Goal: Book appointment/travel/reservation

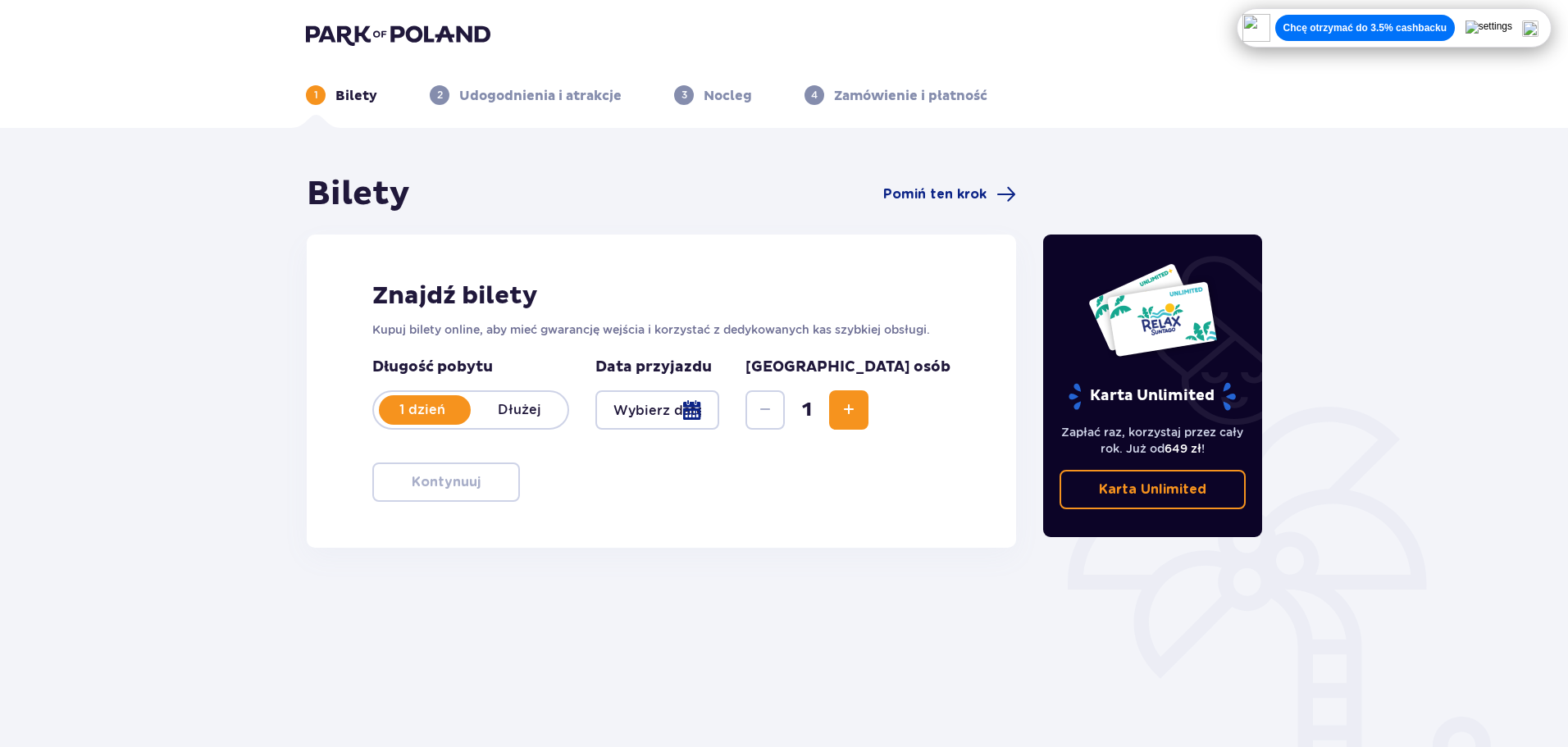
click at [719, 416] on div at bounding box center [657, 410] width 124 height 39
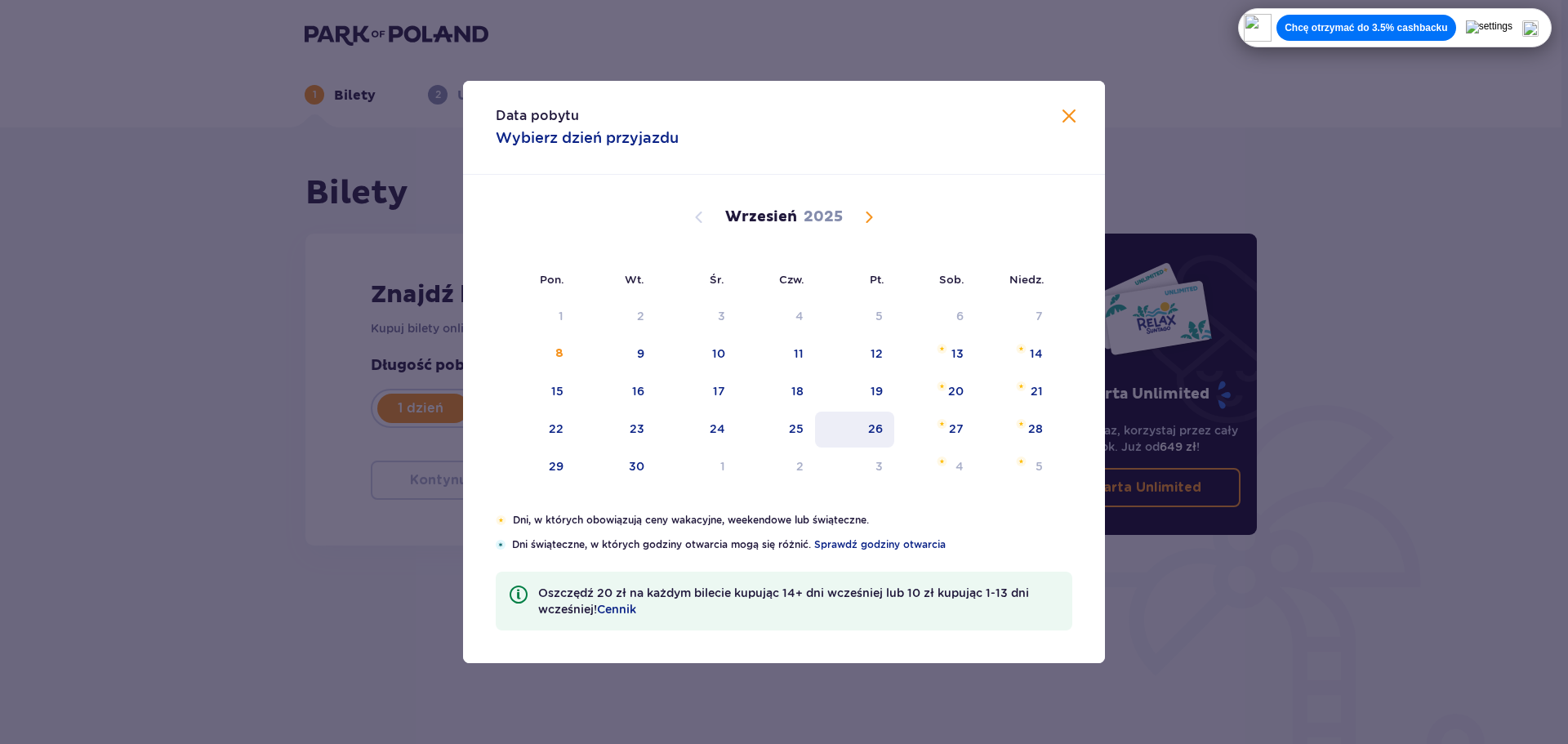
click at [886, 432] on div "26" at bounding box center [854, 430] width 79 height 36
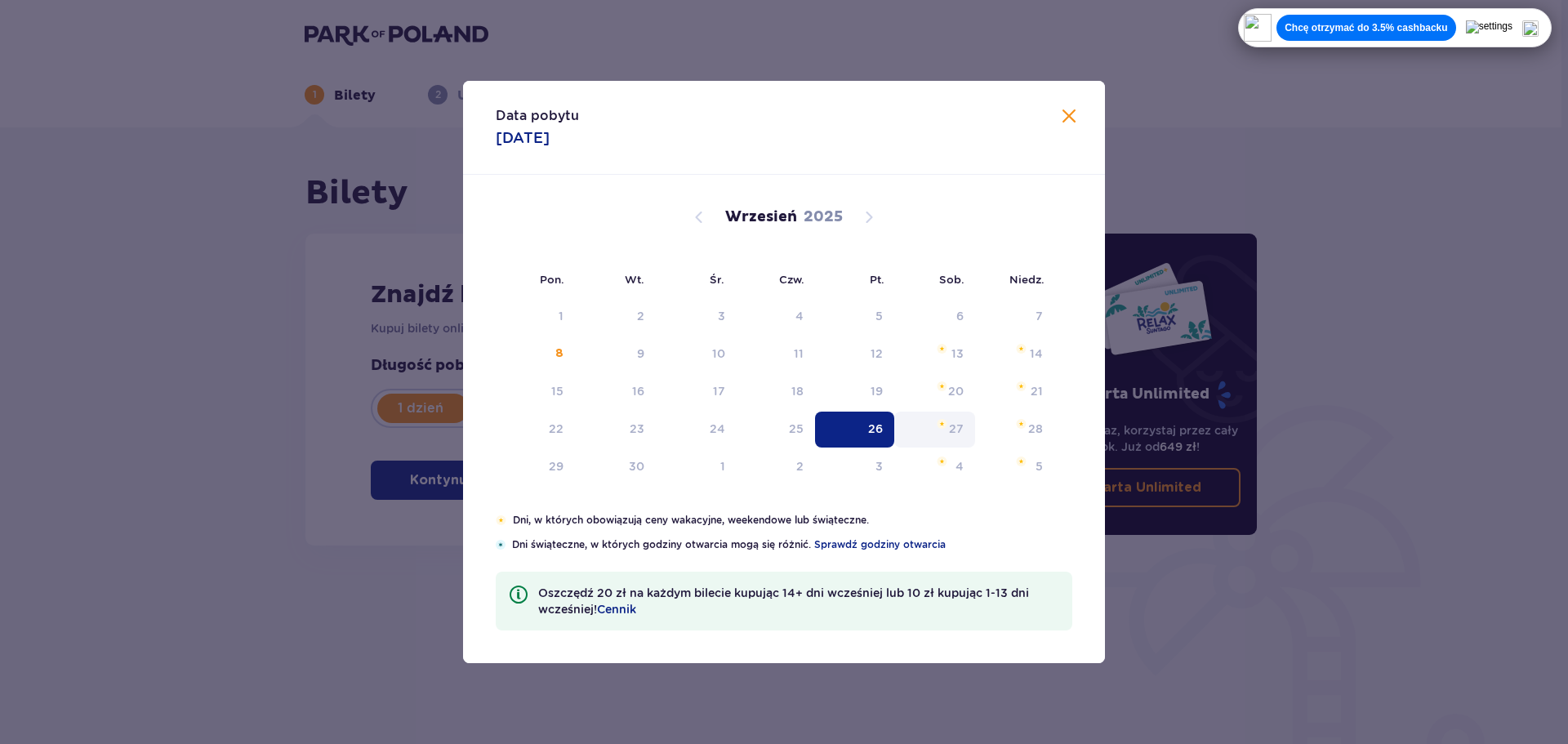
click at [942, 434] on div "27" at bounding box center [934, 430] width 80 height 36
type input "[DATE]"
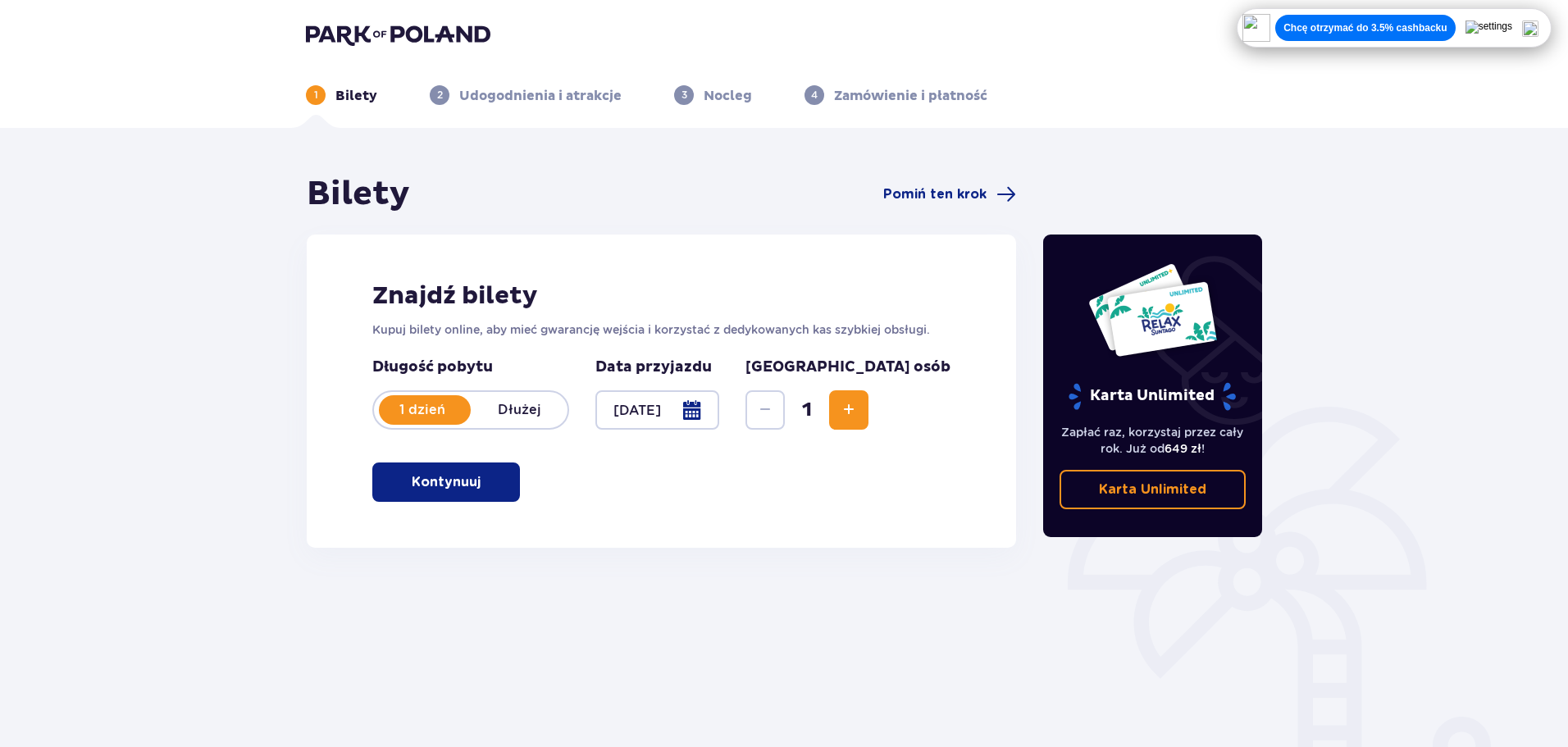
click at [482, 497] on button "Kontynuuj" at bounding box center [446, 482] width 148 height 39
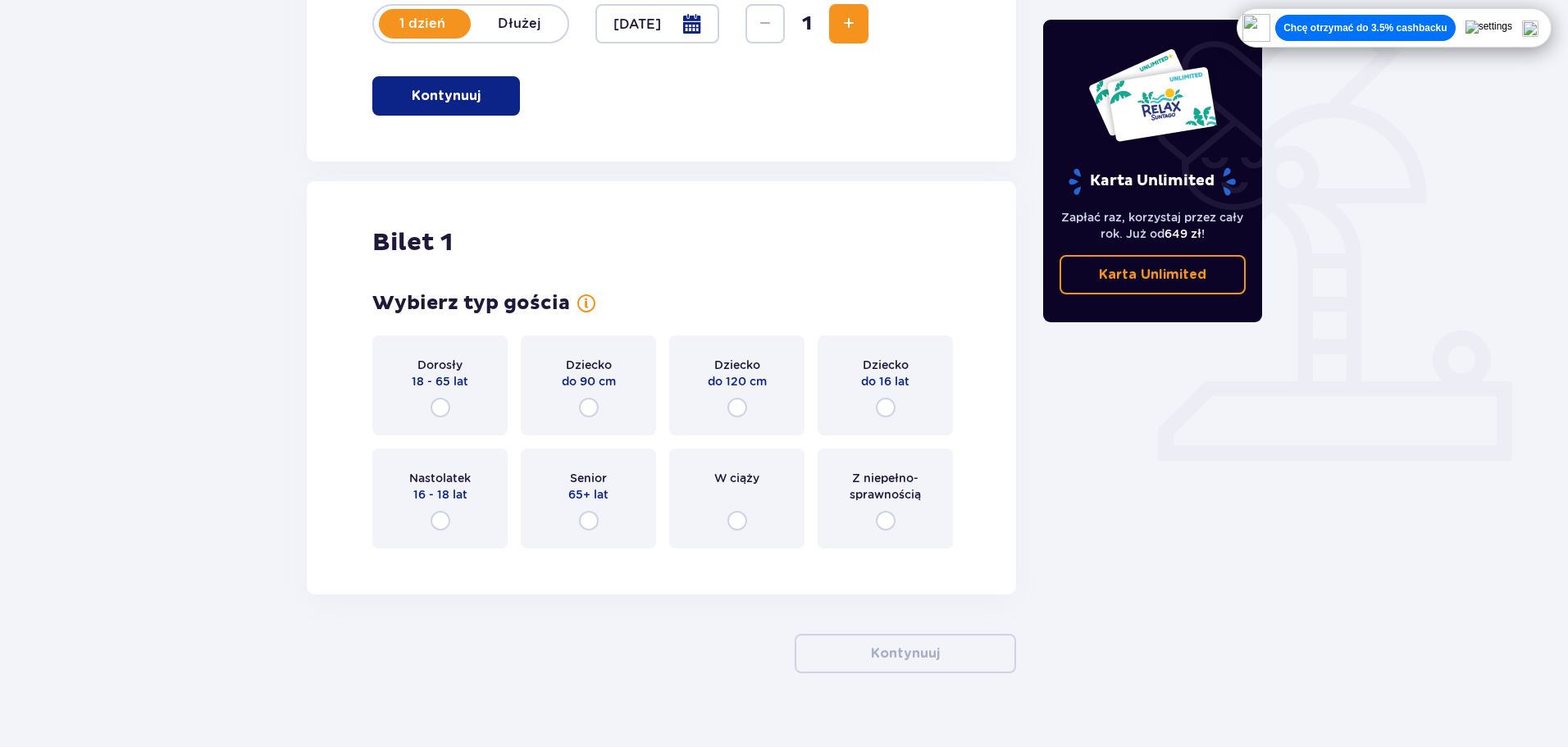
scroll to position [411, 0]
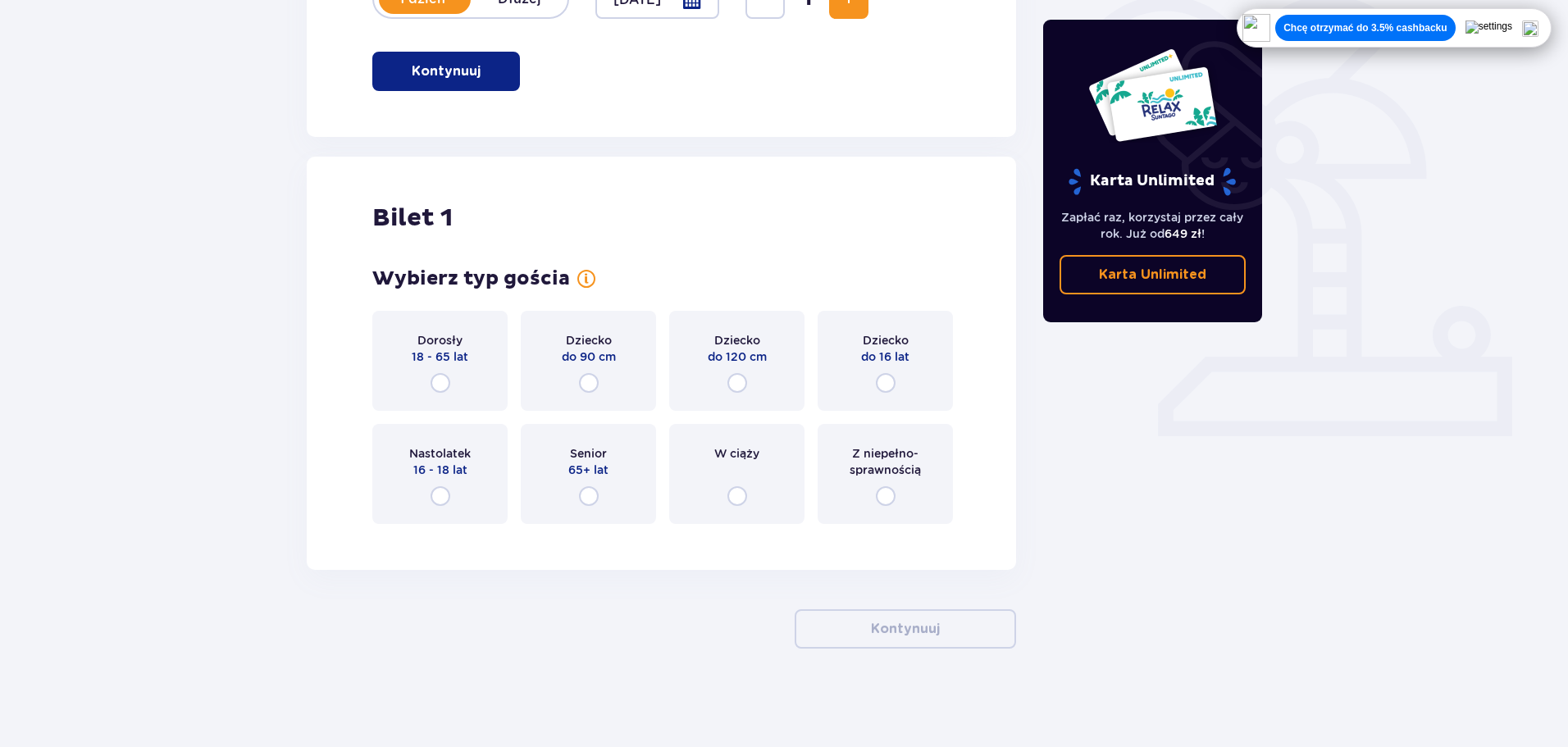
click at [473, 384] on div "Dorosły 18 - 65 lat" at bounding box center [439, 361] width 136 height 100
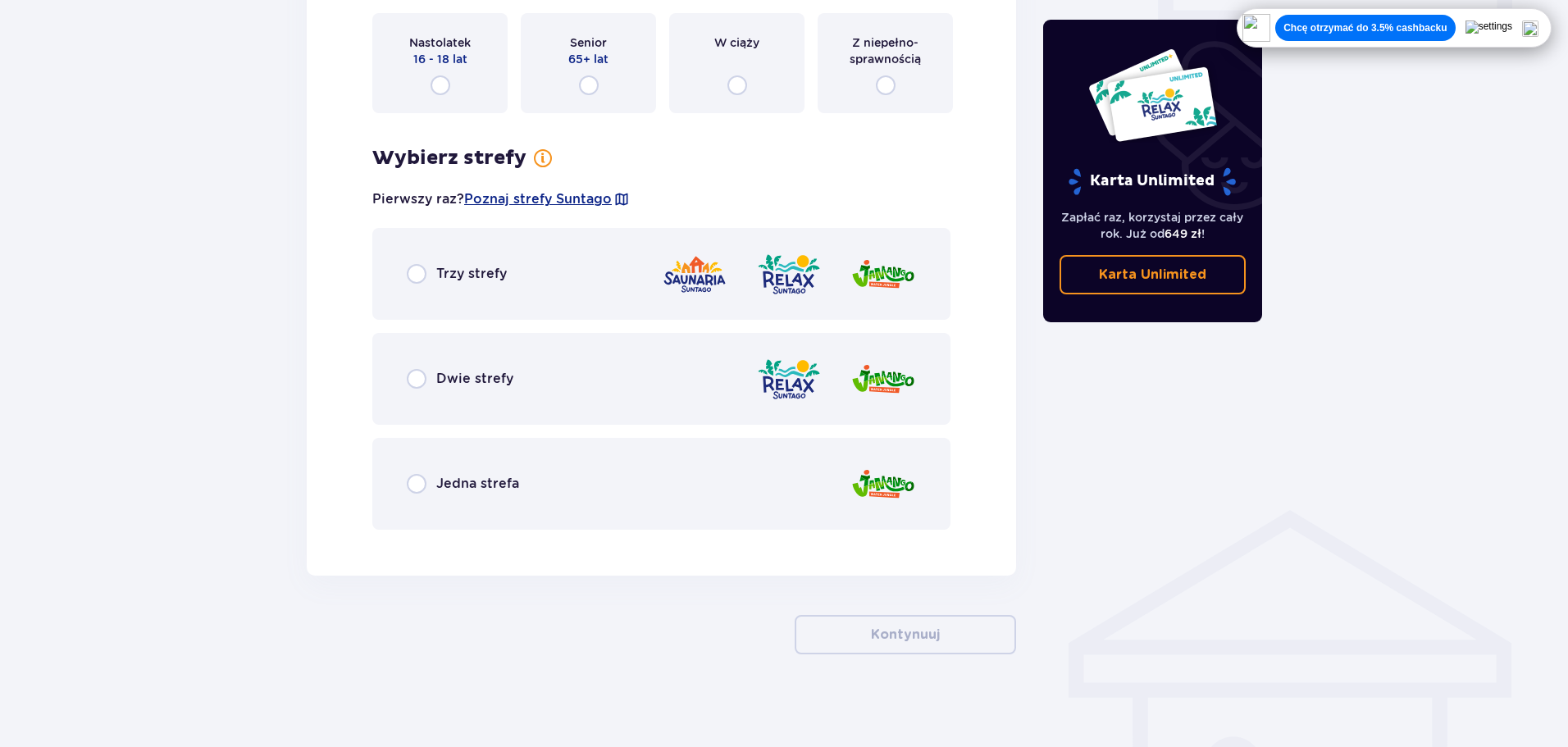
scroll to position [828, 0]
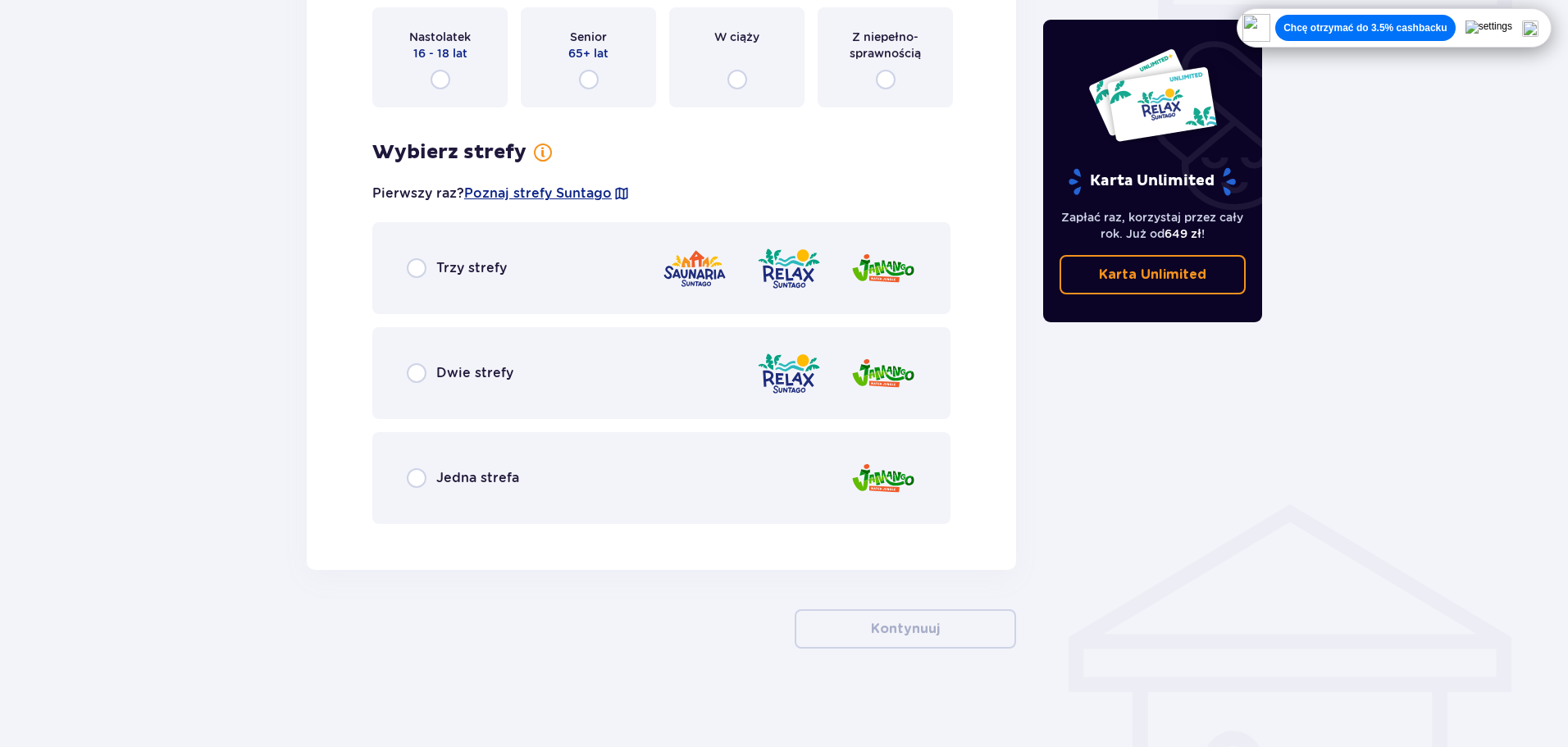
click at [485, 498] on div "Jedna strefa" at bounding box center [660, 479] width 578 height 92
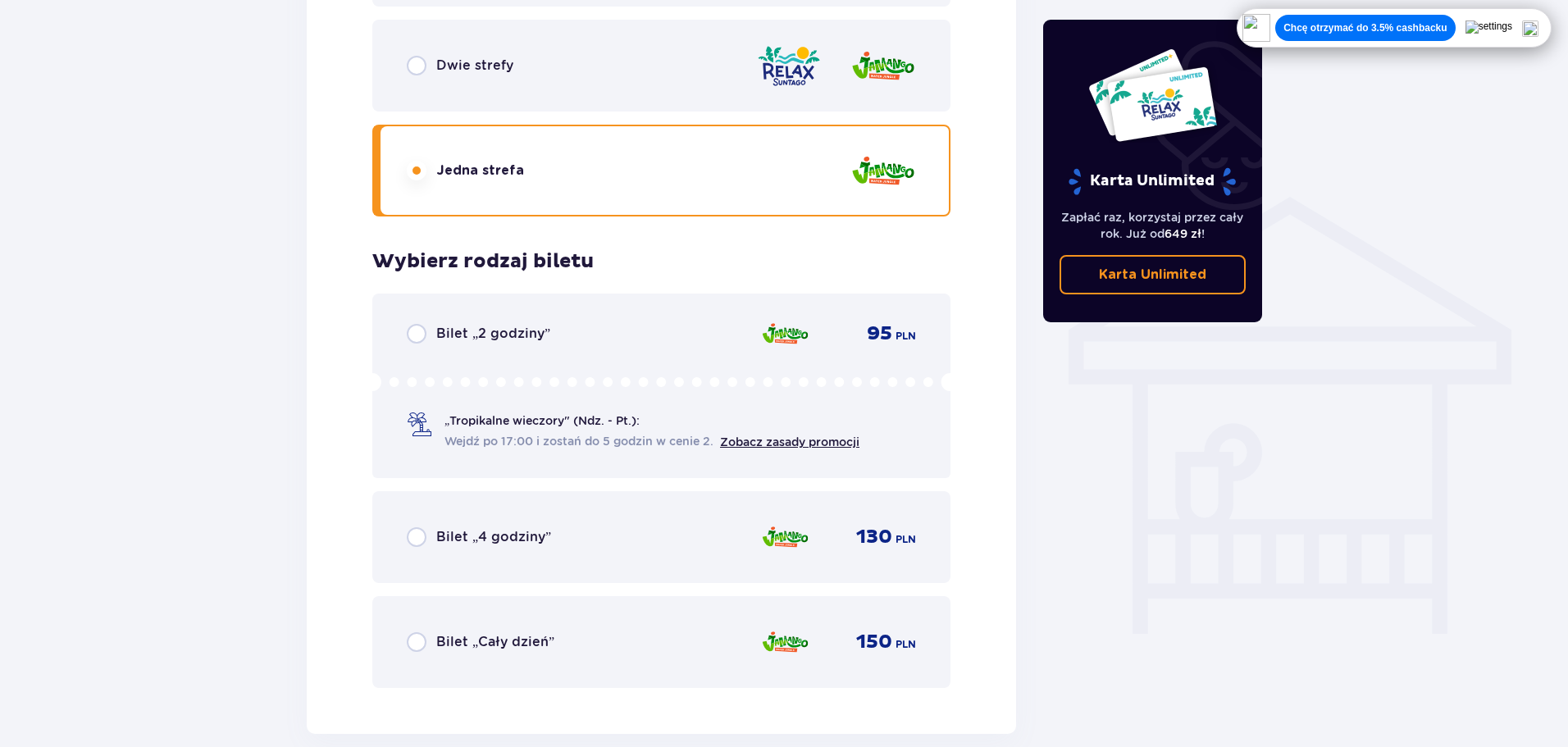
scroll to position [1053, 0]
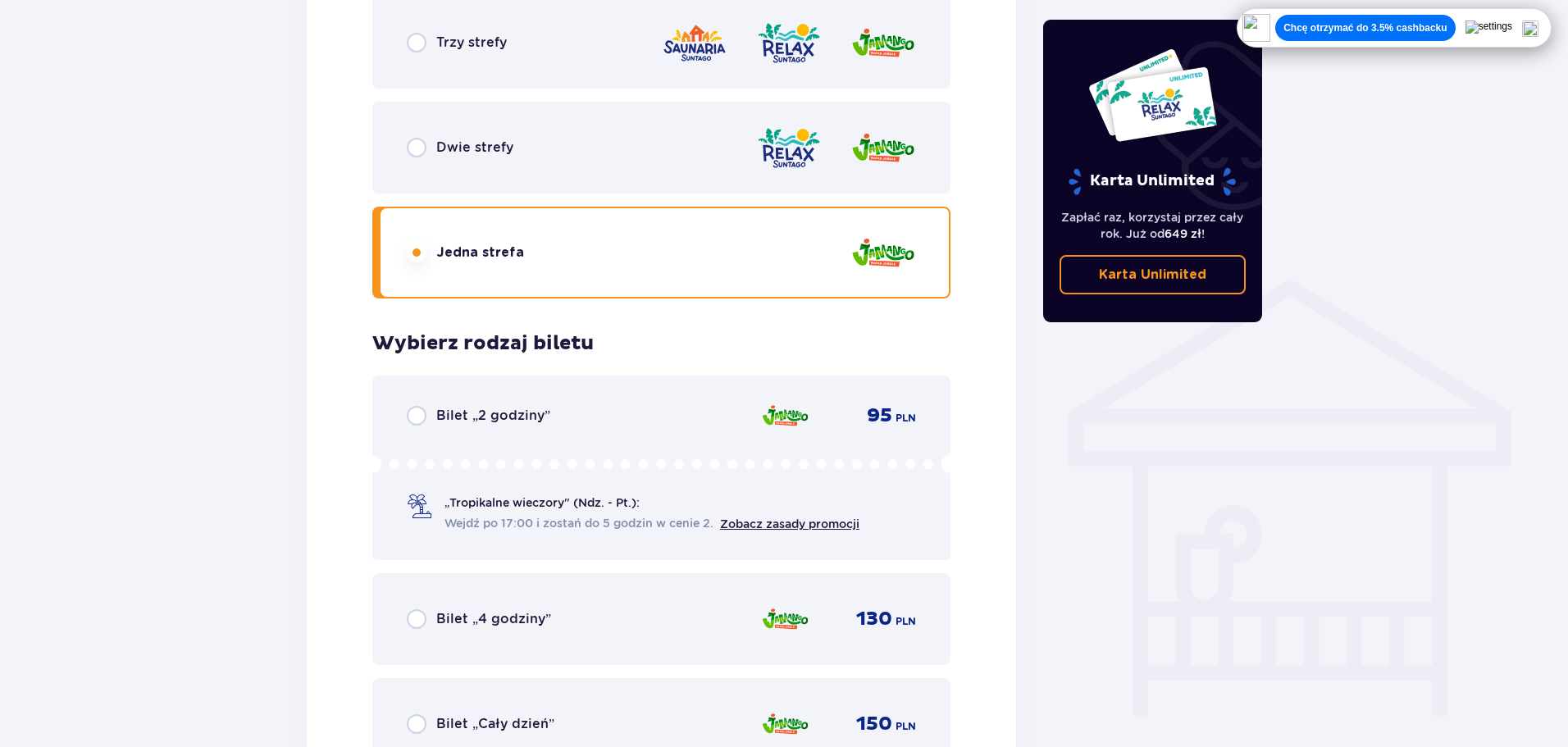
click at [495, 55] on div "Trzy strefy" at bounding box center [660, 43] width 578 height 92
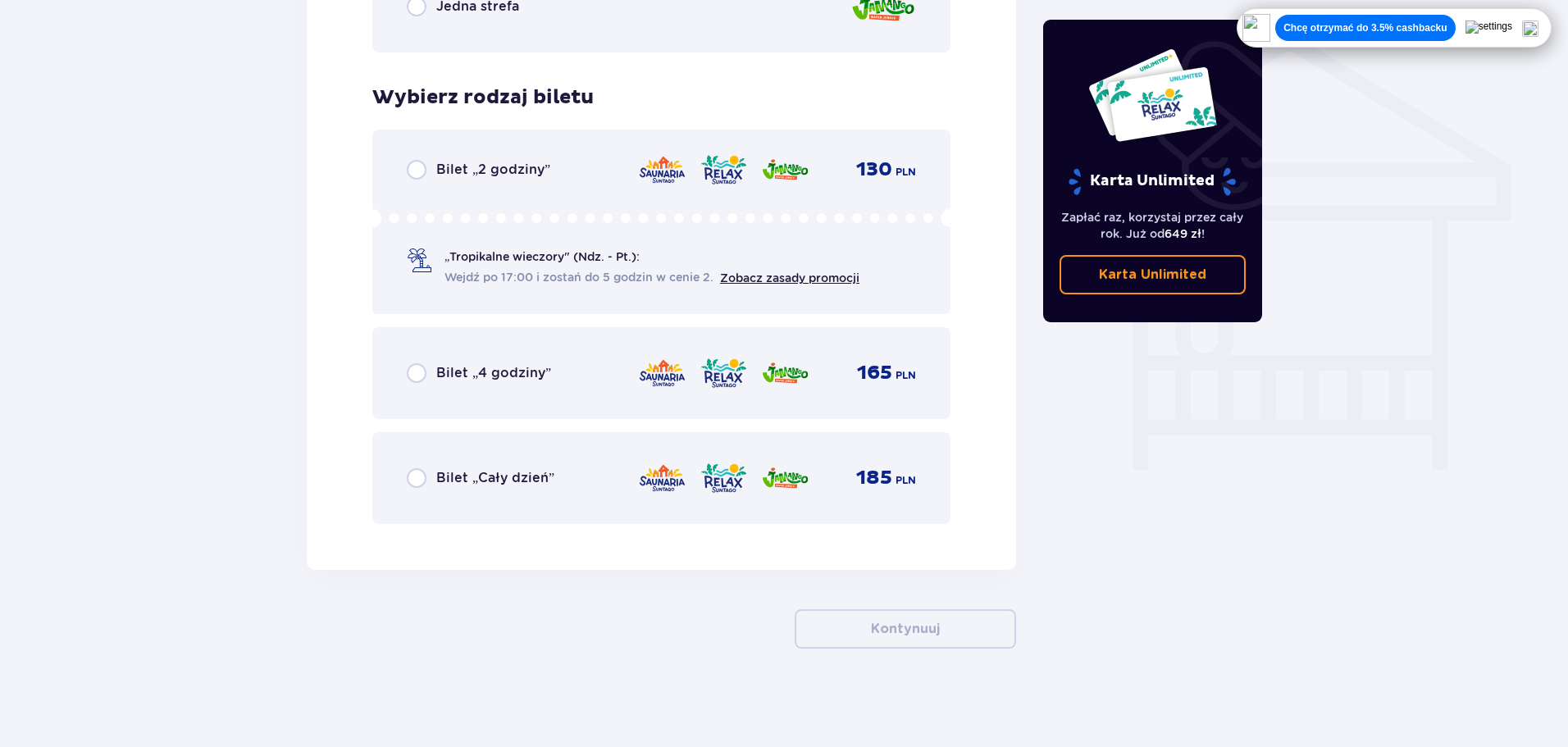
scroll to position [1217, 0]
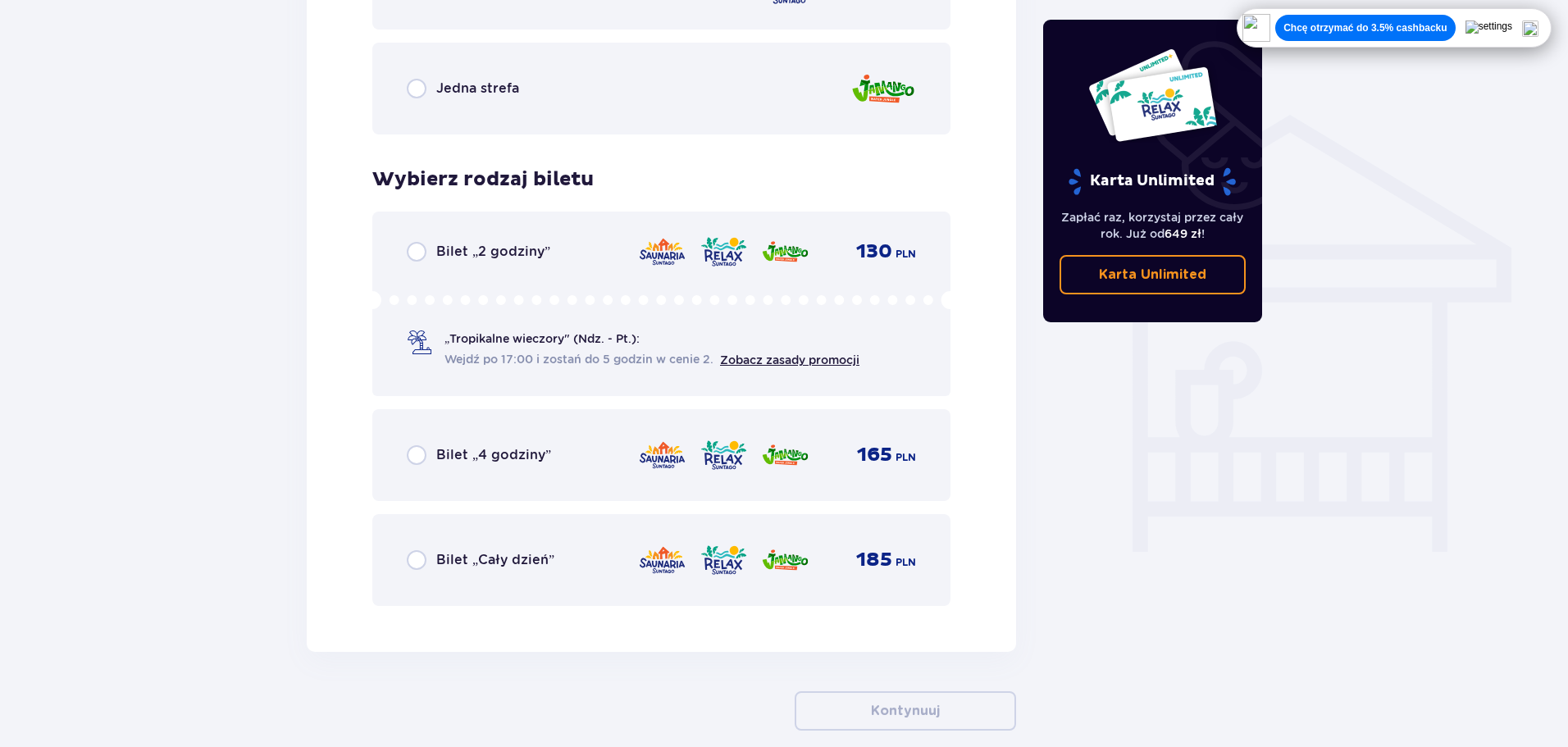
click at [439, 250] on p "Bilet „2 godziny”" at bounding box center [493, 252] width 114 height 18
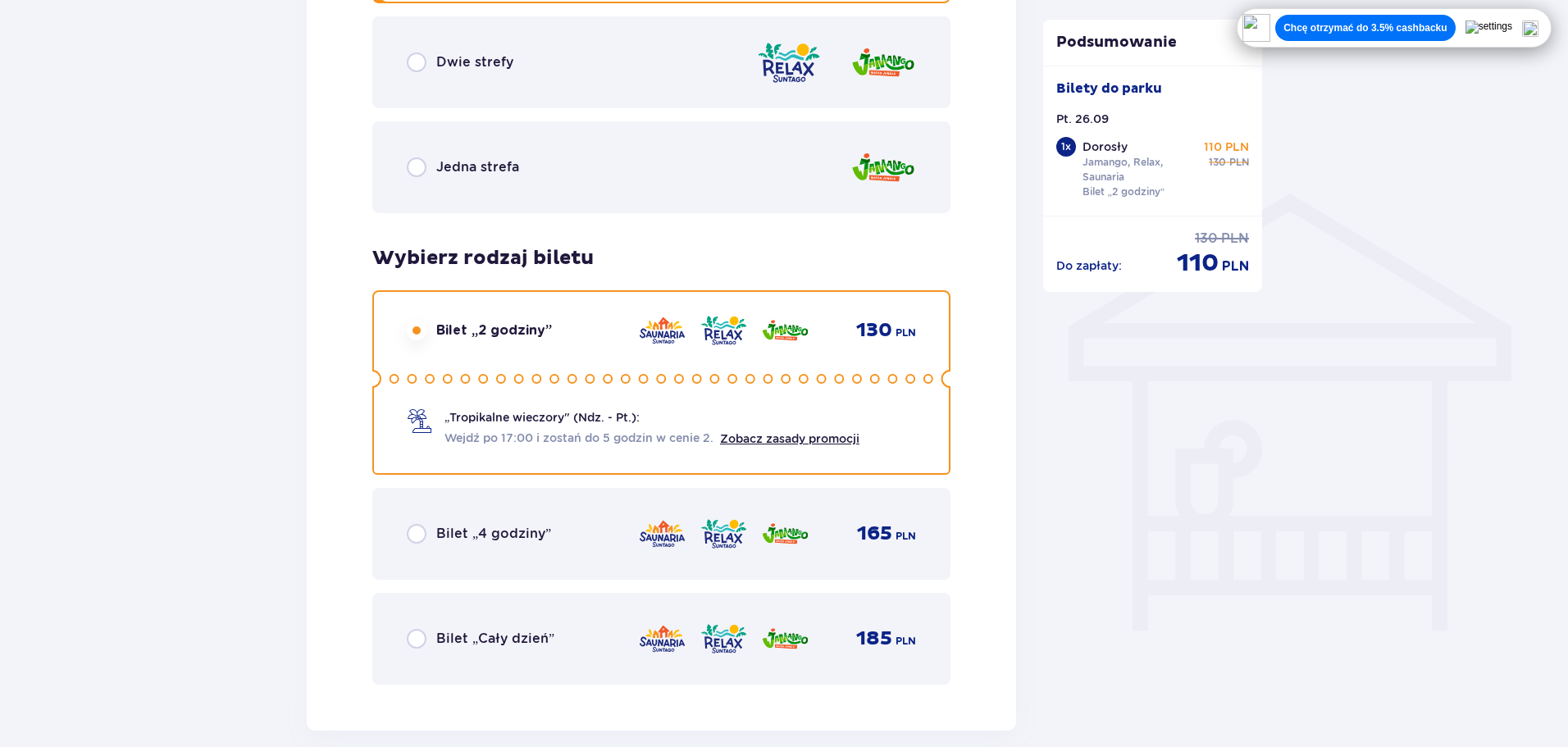
scroll to position [1303, 0]
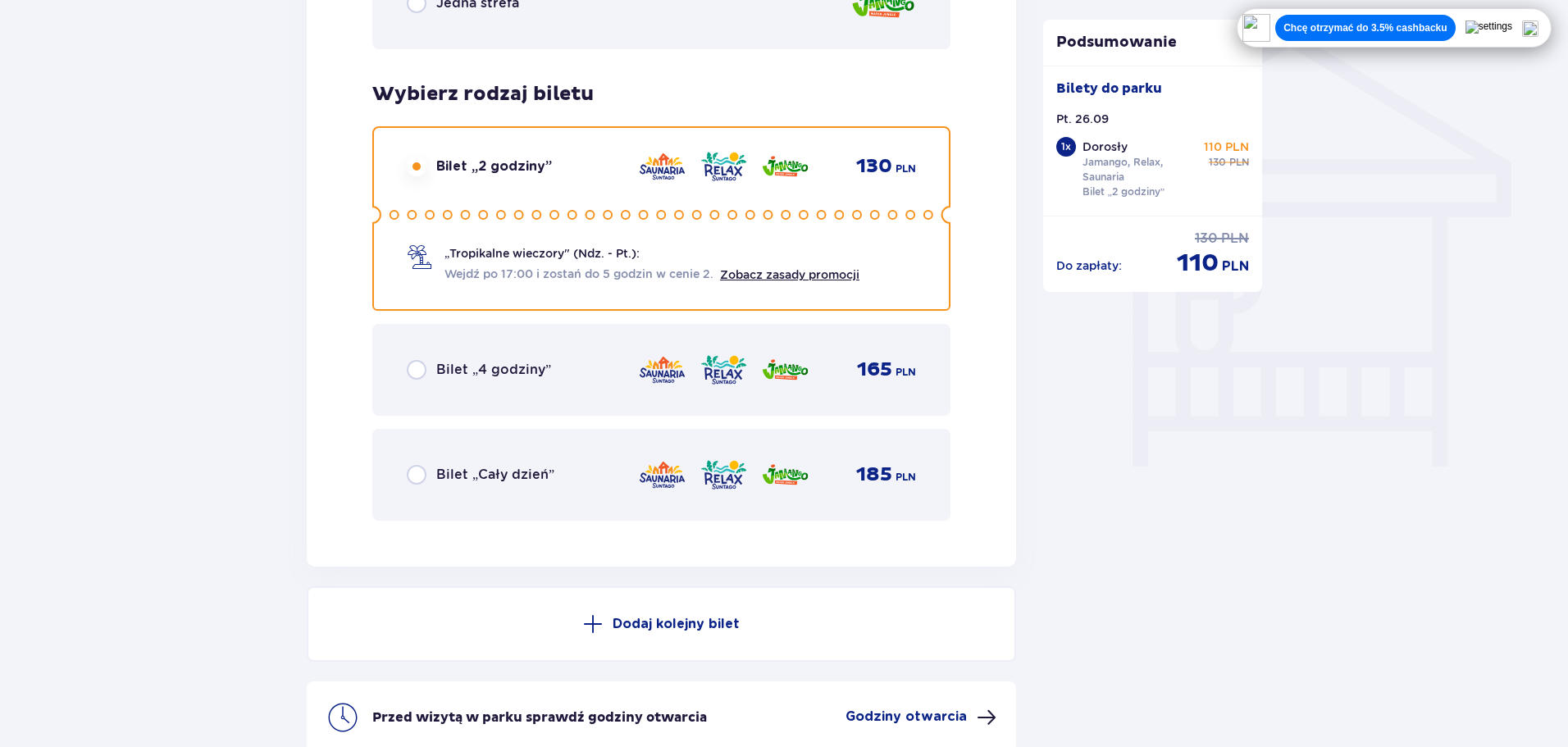
click at [514, 382] on div "Bilet „4 godziny” 165 PLN" at bounding box center [661, 370] width 510 height 35
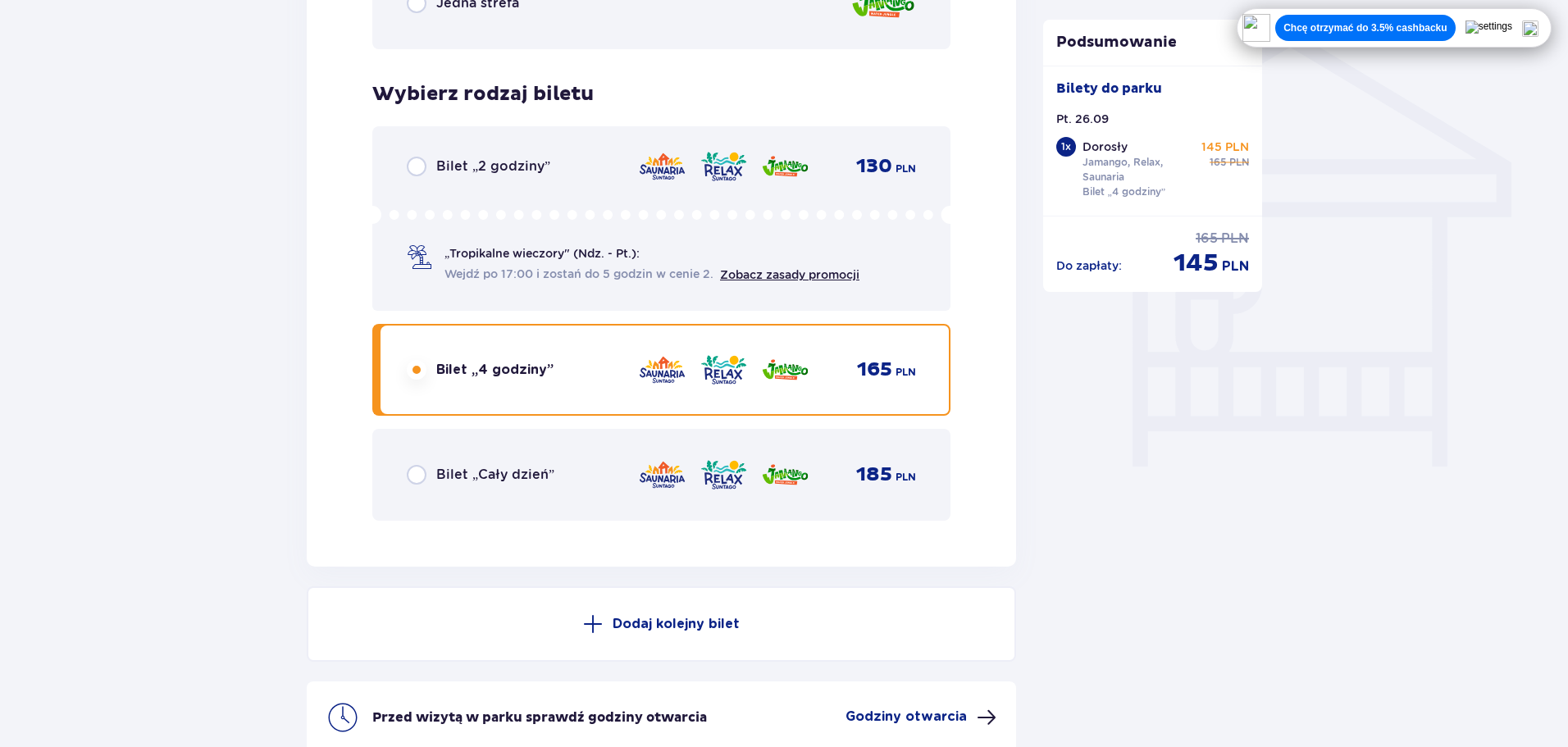
click at [534, 182] on div "Bilet „2 godziny” 130 PLN „Tropikalne wieczory" (Ndz. - Pt.): Wejdź po 17:00 i …" at bounding box center [660, 218] width 578 height 185
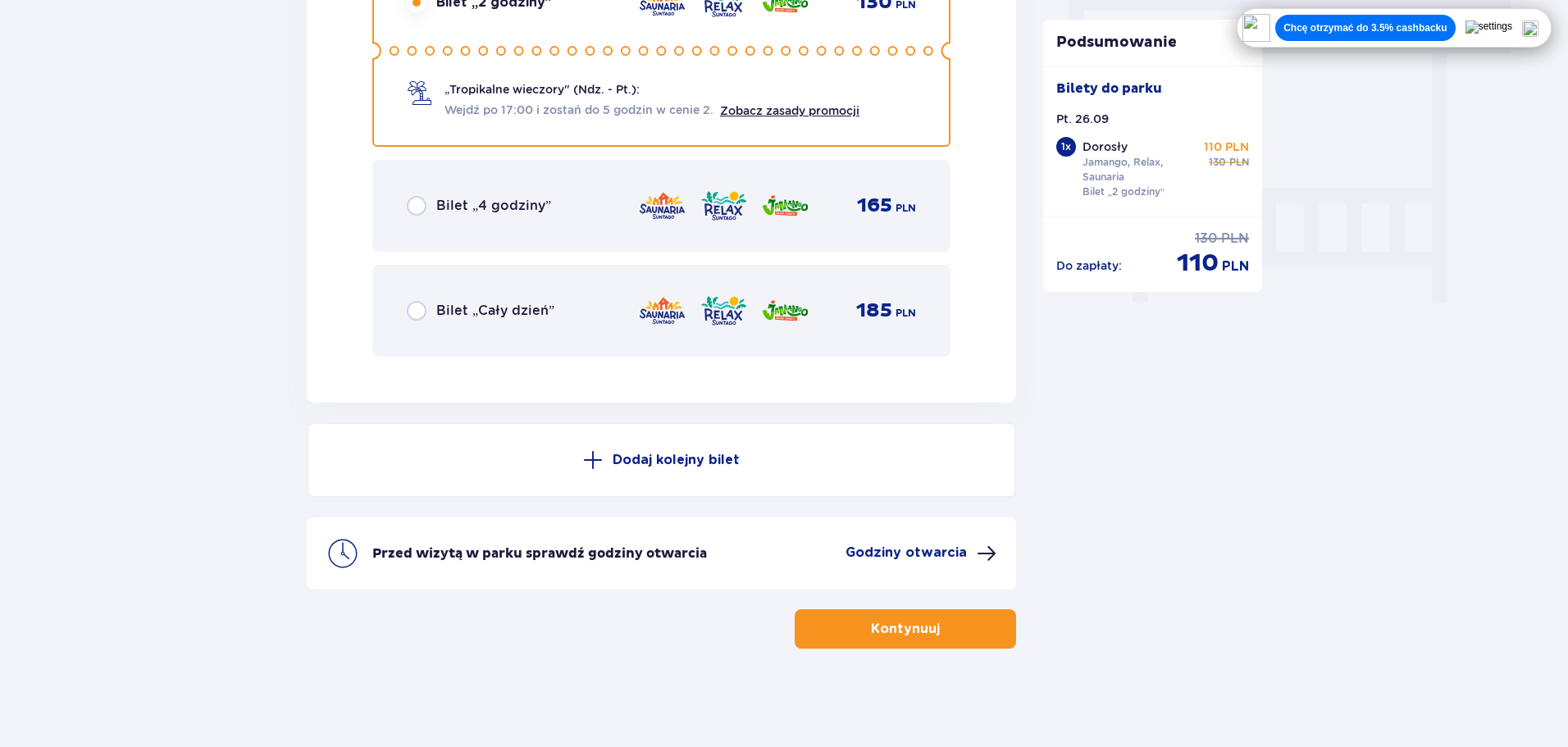
scroll to position [1220, 0]
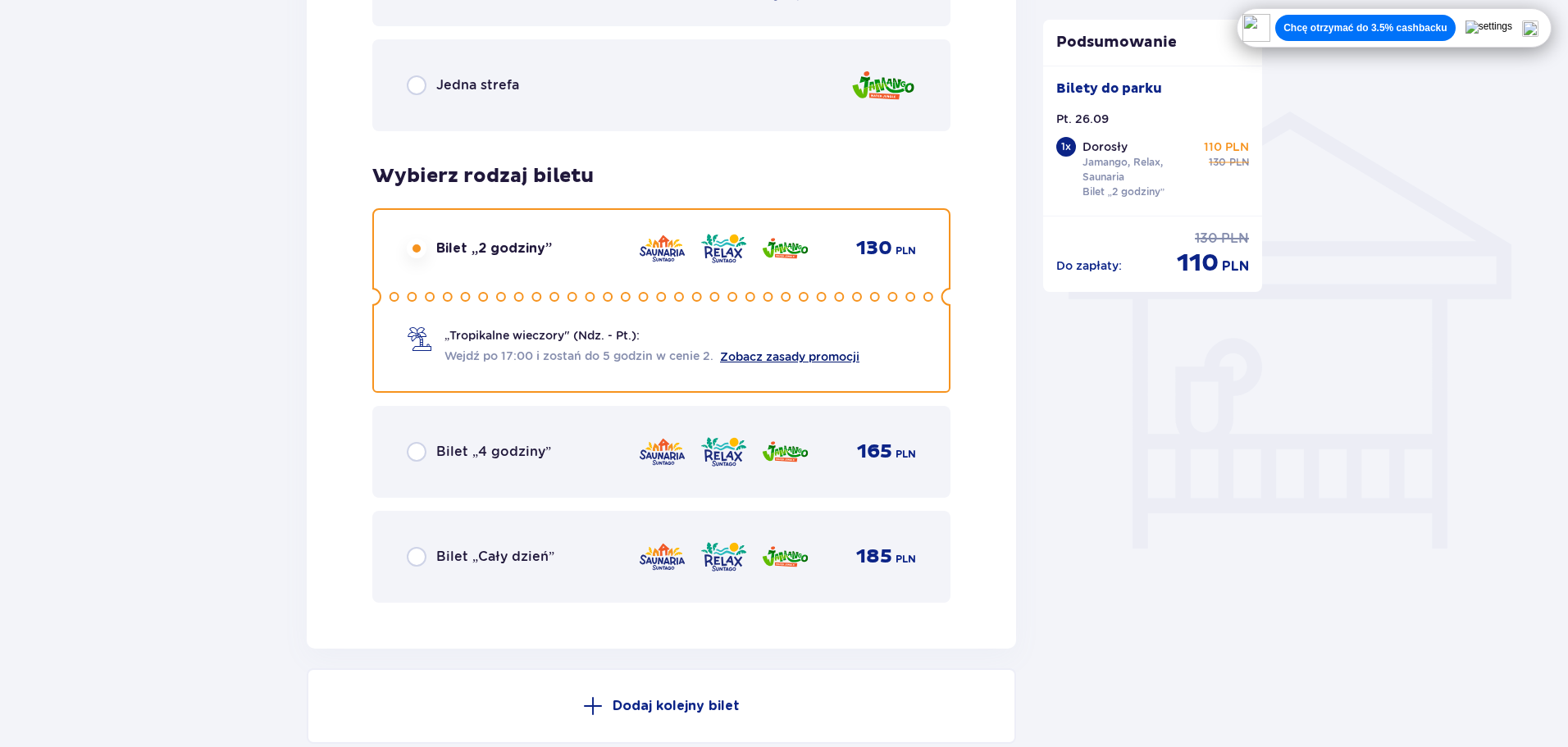
click at [762, 361] on link "Zobacz zasady promocji" at bounding box center [789, 357] width 139 height 13
